Goal: Navigation & Orientation: Find specific page/section

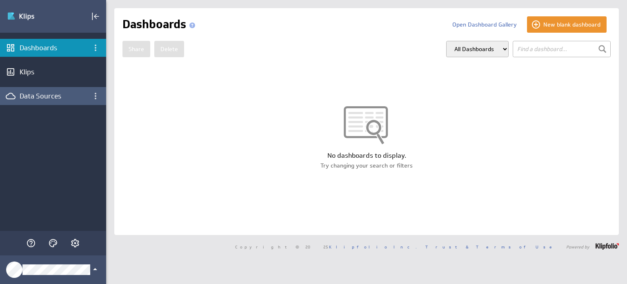
click at [41, 95] on div "Data Sources" at bounding box center [53, 95] width 67 height 9
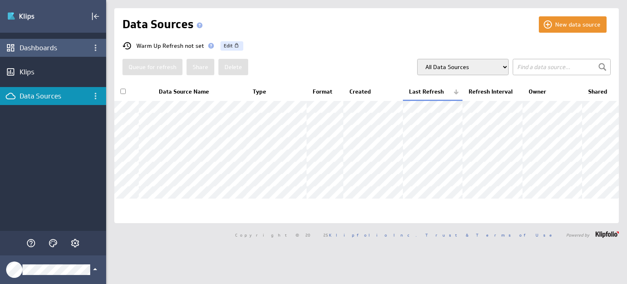
click at [30, 46] on div "Dashboards" at bounding box center [53, 47] width 67 height 9
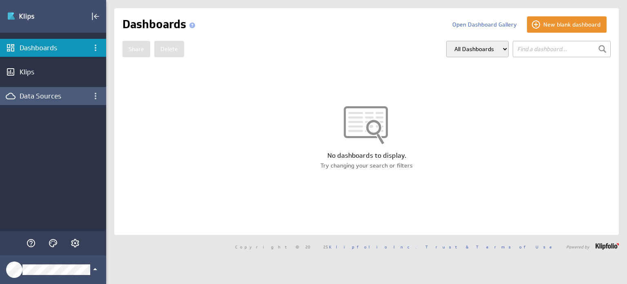
click at [44, 89] on div "Data Sources" at bounding box center [53, 96] width 106 height 18
